Goal: Use online tool/utility: Use online tool/utility

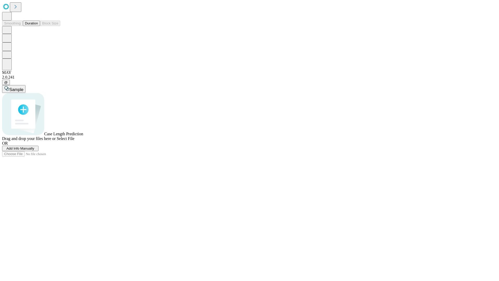
click at [34, 150] on span "Add Info Manually" at bounding box center [20, 148] width 28 height 4
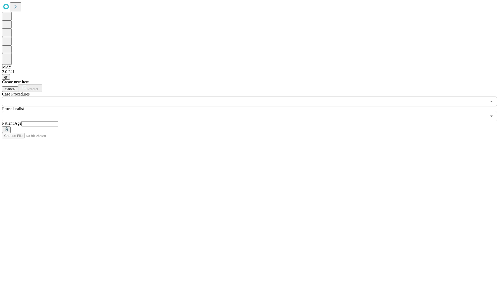
click at [58, 121] on input "text" at bounding box center [39, 123] width 37 height 5
type input "**"
click at [253, 111] on input "text" at bounding box center [244, 116] width 485 height 10
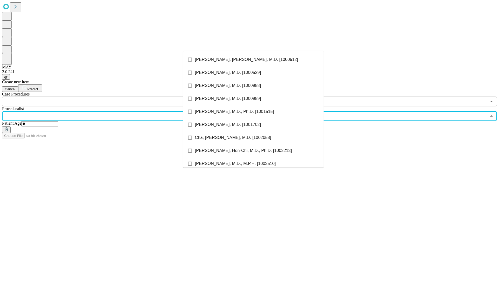
click at [253, 60] on li "[PERSON_NAME], [PERSON_NAME], M.D. [1000512]" at bounding box center [253, 59] width 140 height 13
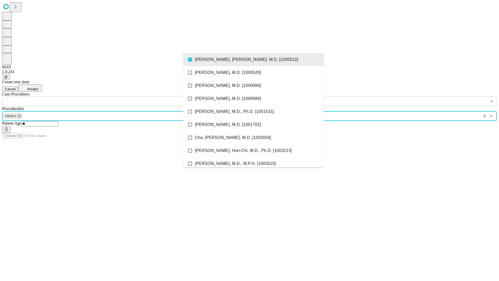
click at [109, 96] on input "text" at bounding box center [244, 101] width 485 height 10
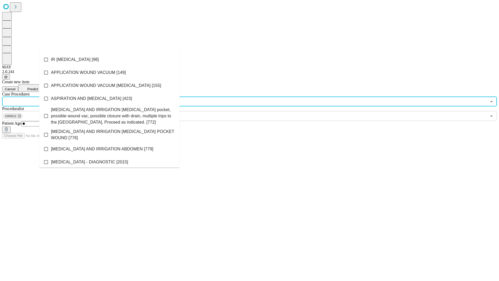
click at [109, 60] on li "IR [MEDICAL_DATA] [98]" at bounding box center [109, 59] width 140 height 13
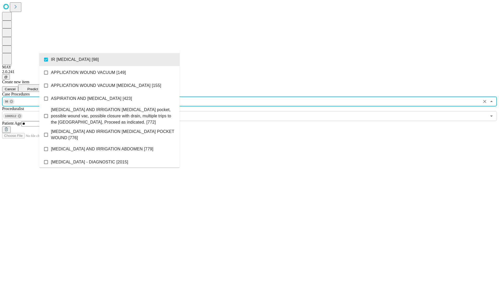
click at [38, 87] on span "Predict" at bounding box center [32, 89] width 11 height 4
